Goal: Find specific page/section: Find specific page/section

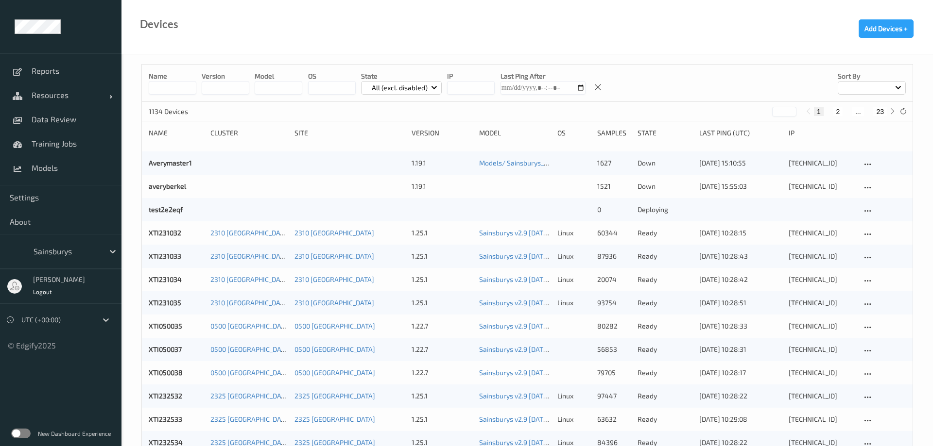
click at [170, 84] on input at bounding box center [173, 88] width 48 height 14
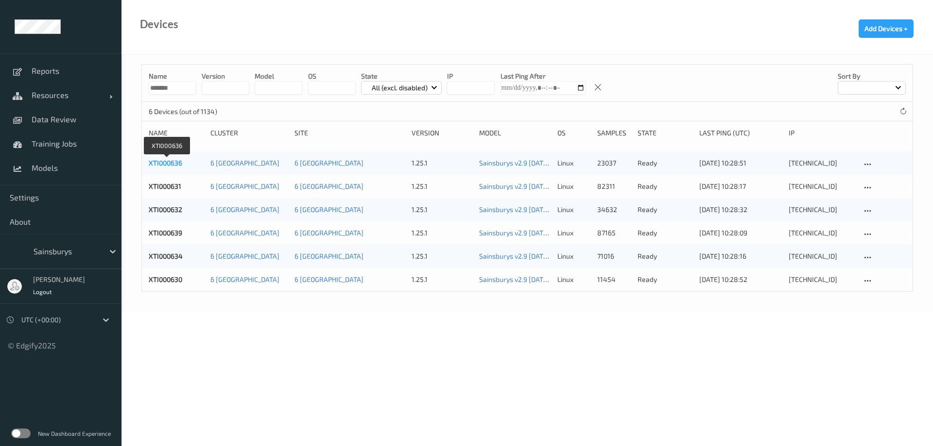
type input "*******"
click at [158, 165] on link "XTI000636" at bounding box center [166, 163] width 34 height 8
click at [164, 183] on link "XTI000631" at bounding box center [165, 186] width 33 height 8
click at [159, 204] on div "XTI000632 6 Chichester 6 [GEOGRAPHIC_DATA] 1.25.1 Sainsburys v2.9 [DATE] 10:55 …" at bounding box center [527, 209] width 770 height 23
click at [167, 235] on link "XTI000639" at bounding box center [166, 233] width 34 height 8
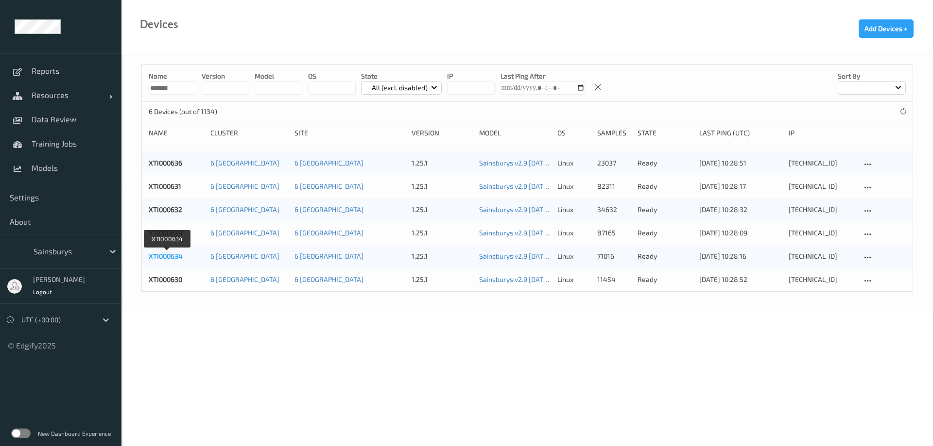
click at [164, 259] on link "XTI000634" at bounding box center [166, 256] width 34 height 8
click at [168, 282] on link "XTI000630" at bounding box center [166, 279] width 34 height 8
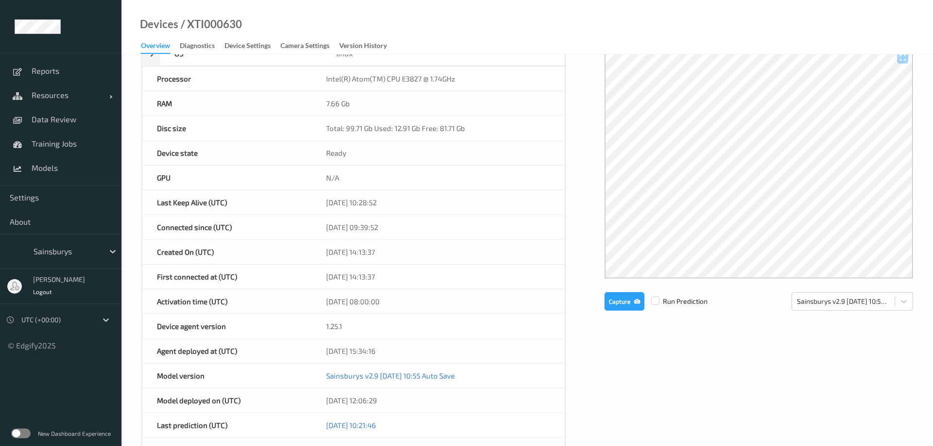
scroll to position [149, 0]
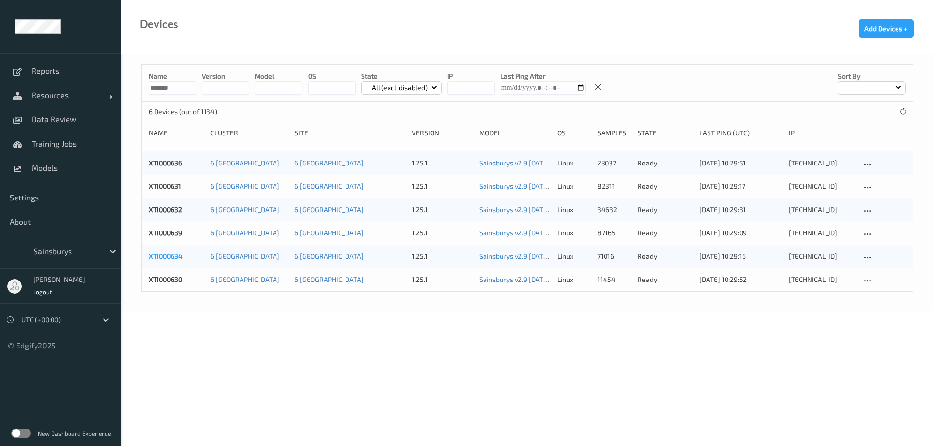
click at [172, 259] on link "XTI000634" at bounding box center [166, 256] width 34 height 8
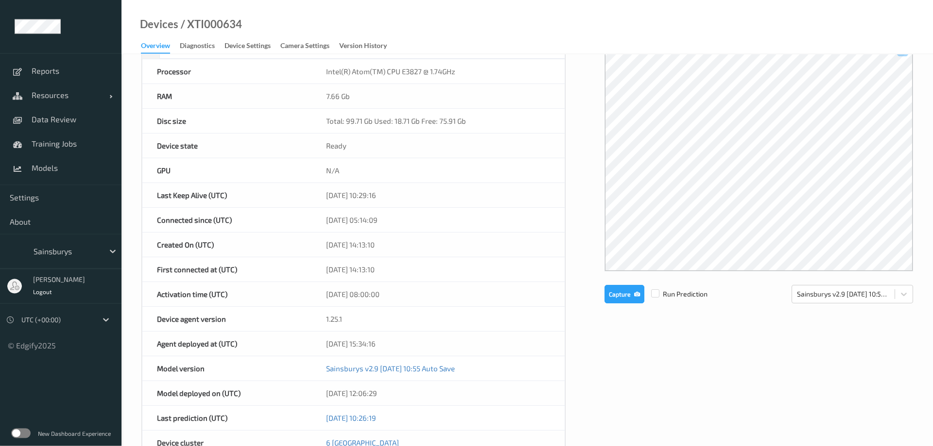
scroll to position [149, 0]
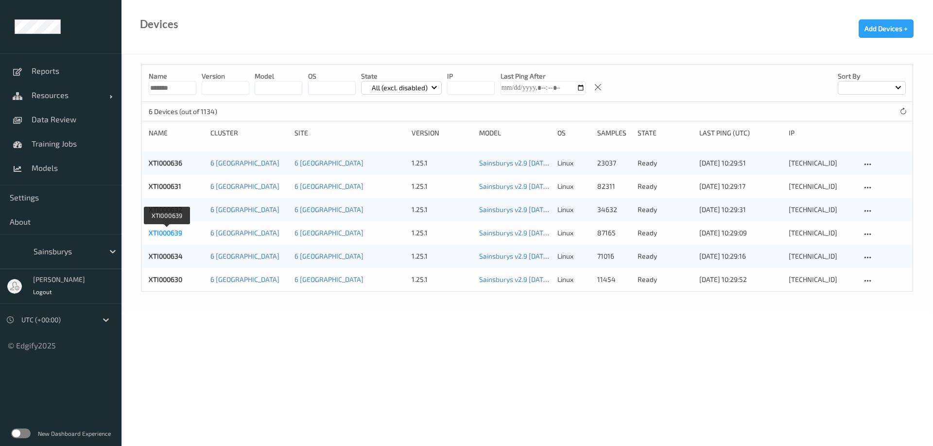
click at [174, 233] on link "XTI000639" at bounding box center [166, 233] width 34 height 8
click at [170, 210] on link "XTI000632" at bounding box center [166, 209] width 34 height 8
click at [158, 184] on link "XTI000631" at bounding box center [165, 186] width 33 height 8
click at [160, 161] on link "XTI000636" at bounding box center [166, 163] width 34 height 8
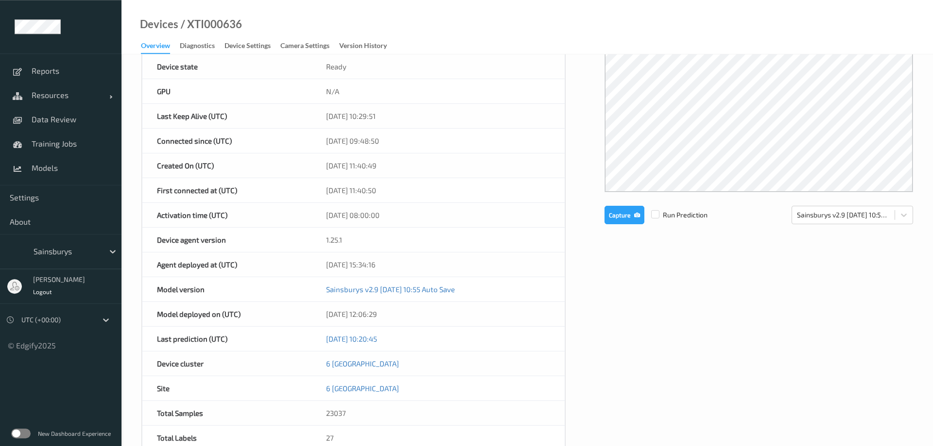
scroll to position [248, 0]
